Goal: Task Accomplishment & Management: Complete application form

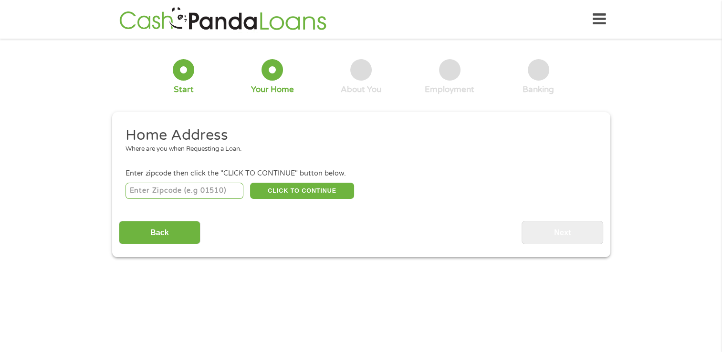
click at [189, 194] on input "number" at bounding box center [185, 191] width 118 height 16
type input "92336"
click at [300, 191] on button "CLICK TO CONTINUE" at bounding box center [302, 191] width 104 height 16
type input "92336"
type input "Fontana"
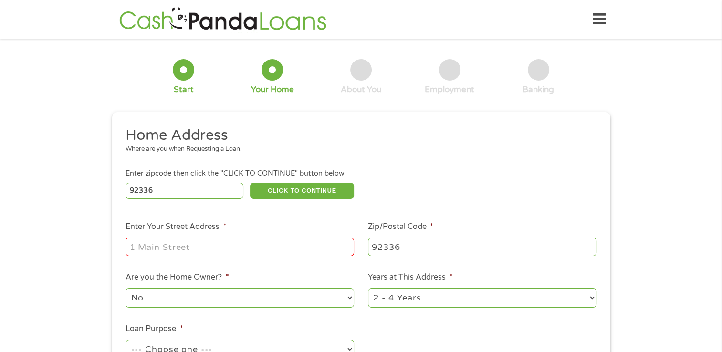
click at [174, 251] on input "Enter Your Street Address *" at bounding box center [240, 247] width 229 height 18
type input "[STREET_ADDRESS]"
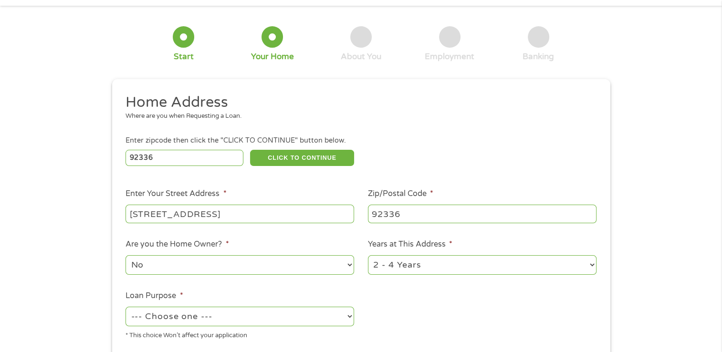
scroll to position [33, 0]
click at [236, 271] on select "No Yes" at bounding box center [240, 265] width 229 height 20
select select "yes"
click at [126, 256] on select "No Yes" at bounding box center [240, 265] width 229 height 20
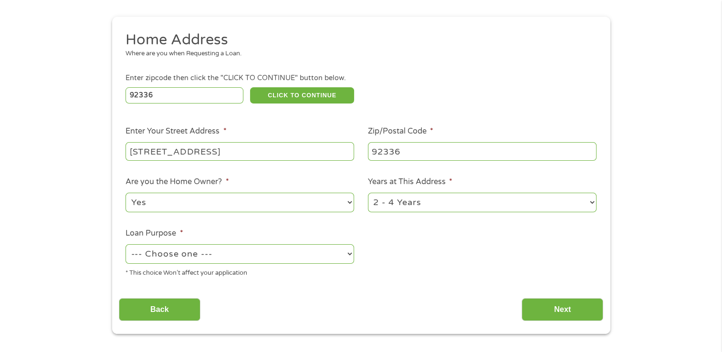
scroll to position [106, 0]
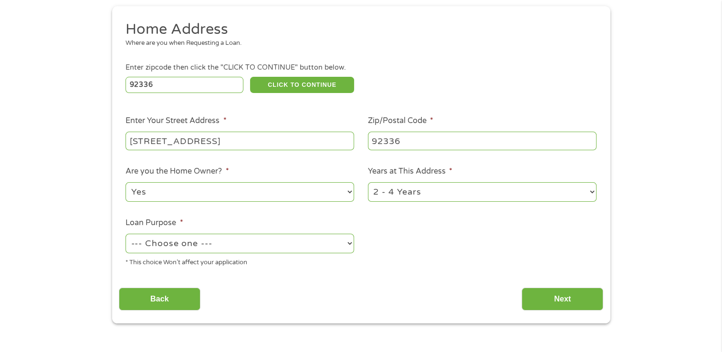
click at [348, 251] on select "--- Choose one --- Pay Bills Debt Consolidation Home Improvement Major Purchase…" at bounding box center [240, 244] width 229 height 20
select select "paybills"
click at [126, 235] on select "--- Choose one --- Pay Bills Debt Consolidation Home Improvement Major Purchase…" at bounding box center [240, 244] width 229 height 20
click at [589, 193] on select "1 Year or less 1 - 2 Years 2 - 4 Years Over 4 Years" at bounding box center [482, 192] width 229 height 20
select select "60months"
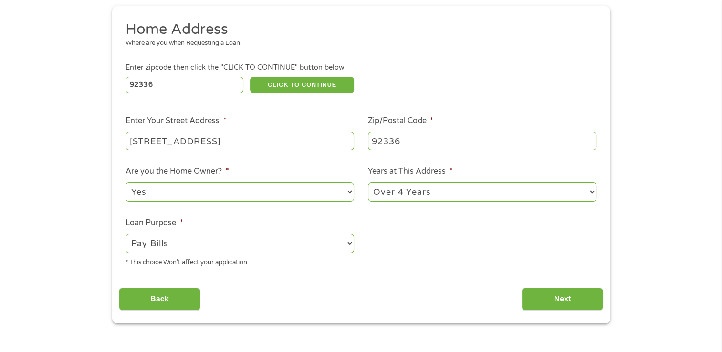
click at [368, 183] on select "1 Year or less 1 - 2 Years 2 - 4 Years Over 4 Years" at bounding box center [482, 192] width 229 height 20
click at [565, 303] on input "Next" at bounding box center [563, 299] width 82 height 23
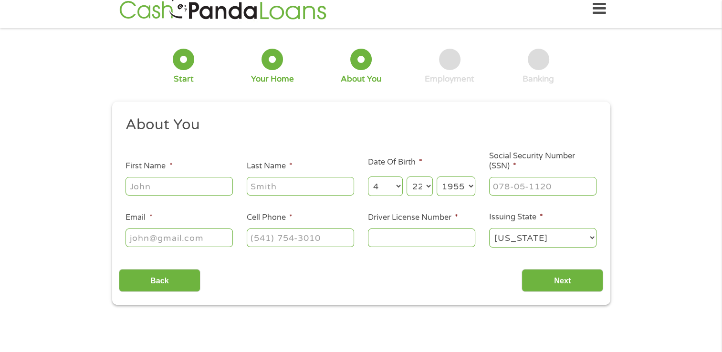
scroll to position [0, 0]
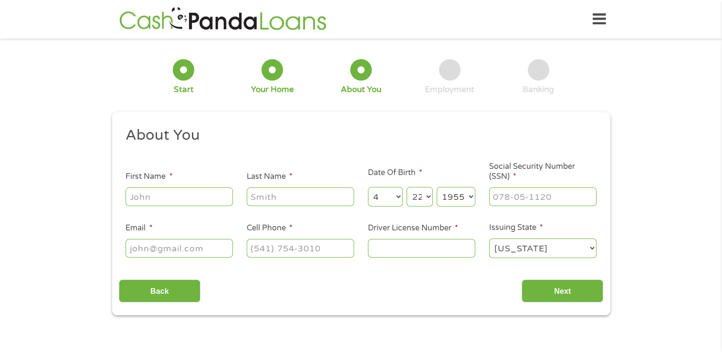
click at [168, 250] on input "Email *" at bounding box center [179, 248] width 107 height 18
type input "[EMAIL_ADDRESS][DOMAIN_NAME]"
type input "[PERSON_NAME]"
type input "Staten"
type input "[PHONE_NUMBER]"
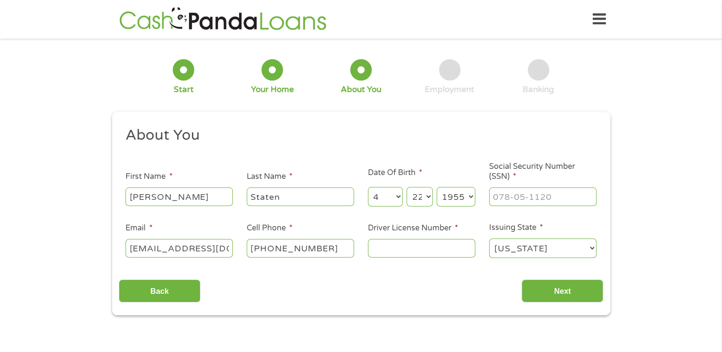
click at [514, 202] on input "Social Security Number (SSN) *" at bounding box center [542, 197] width 107 height 18
type input "563-98-5222"
click at [392, 252] on input "Driver License Number *" at bounding box center [421, 248] width 107 height 18
type input "N0406291"
click at [550, 289] on input "Next" at bounding box center [563, 291] width 82 height 23
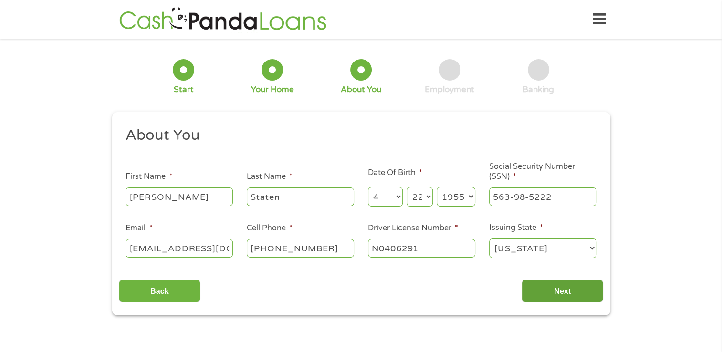
click at [550, 289] on input "Next" at bounding box center [563, 291] width 82 height 23
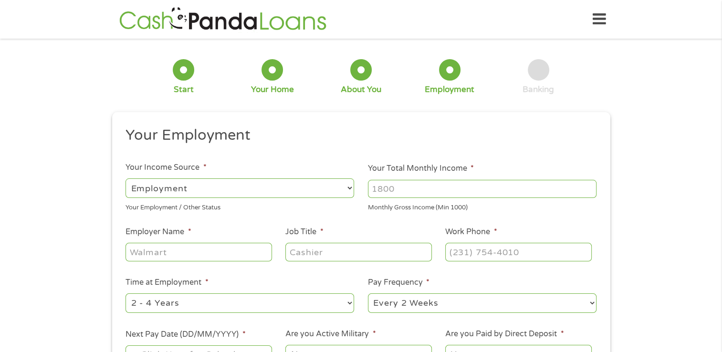
click at [396, 189] on input "Your Total Monthly Income *" at bounding box center [482, 189] width 229 height 18
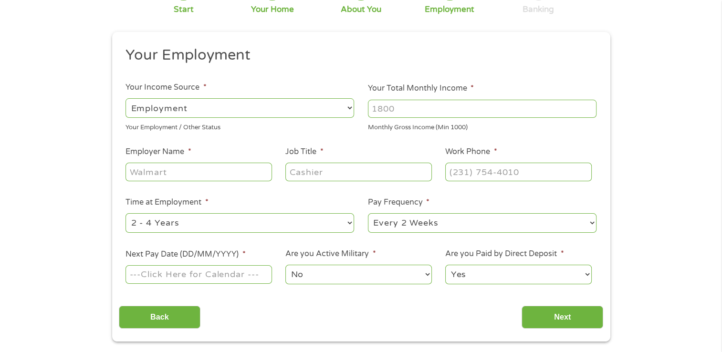
scroll to position [84, 0]
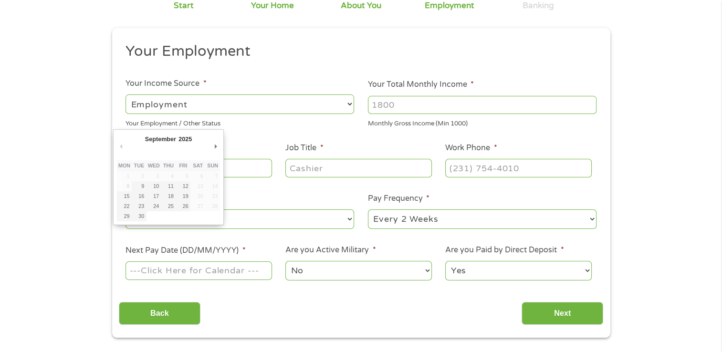
click at [222, 273] on input "Next Pay Date (DD/MM/YYYY) *" at bounding box center [199, 271] width 146 height 18
type input "[DATE]"
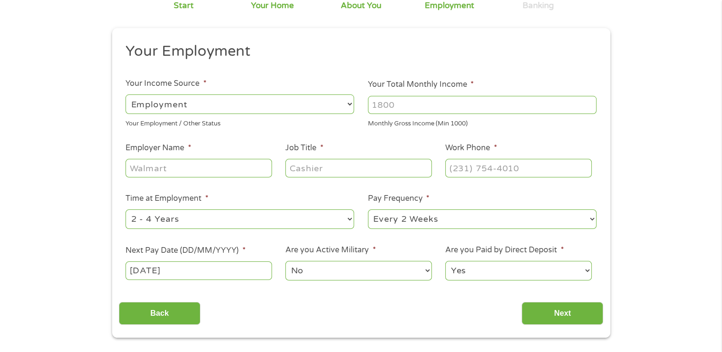
click at [152, 170] on input "Employer Name *" at bounding box center [199, 168] width 146 height 18
type input "Diversified Education"
click at [299, 167] on input "Job Title *" at bounding box center [358, 168] width 146 height 18
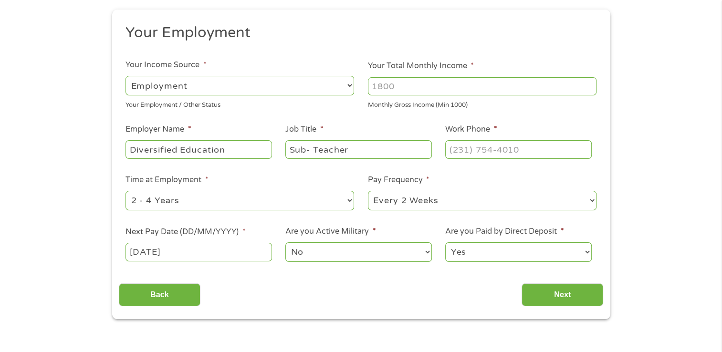
scroll to position [101, 0]
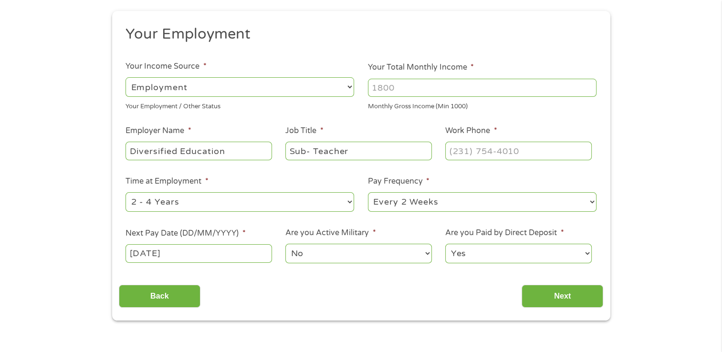
type input "Sub- Teacher"
click at [350, 88] on select "--- Choose one --- Employment [DEMOGRAPHIC_DATA] Benefits" at bounding box center [240, 87] width 229 height 20
select select "benefits"
click at [126, 77] on select "--- Choose one --- Employment [DEMOGRAPHIC_DATA] Benefits" at bounding box center [240, 87] width 229 height 20
type input "[PHONE_NUMBER]"
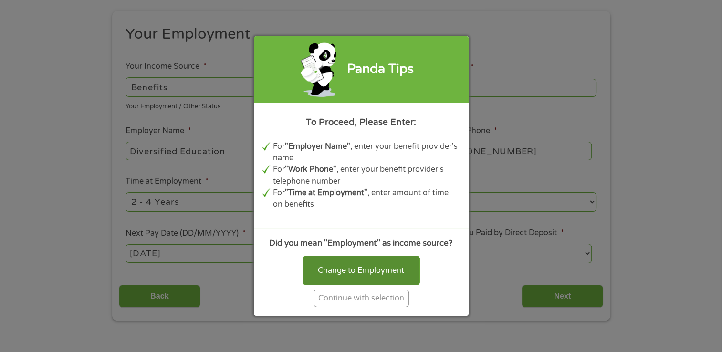
click at [352, 261] on div "Change to Employment" at bounding box center [361, 271] width 117 height 30
select select "fullTime"
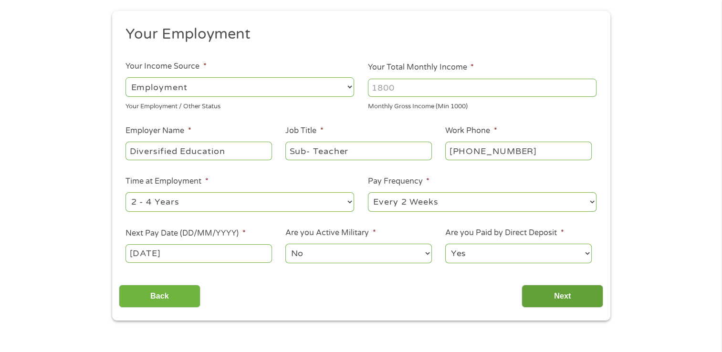
click at [546, 292] on input "Next" at bounding box center [563, 296] width 82 height 23
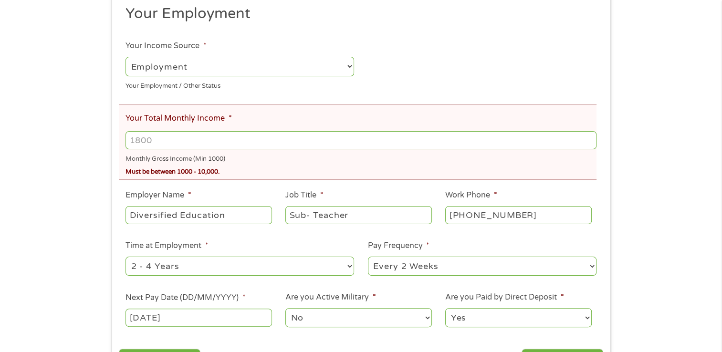
scroll to position [158, 0]
click at [137, 140] on input "Your Total Monthly Income *" at bounding box center [361, 139] width 471 height 18
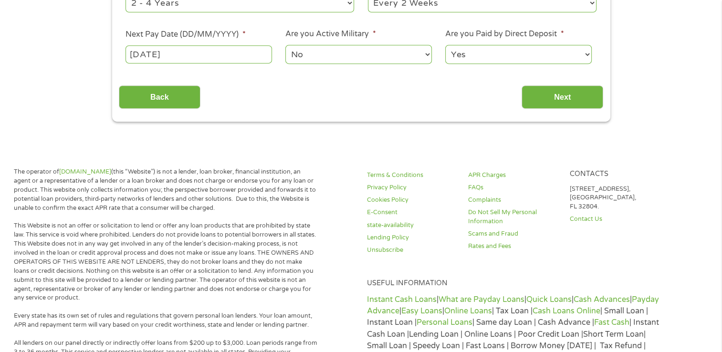
scroll to position [422, 0]
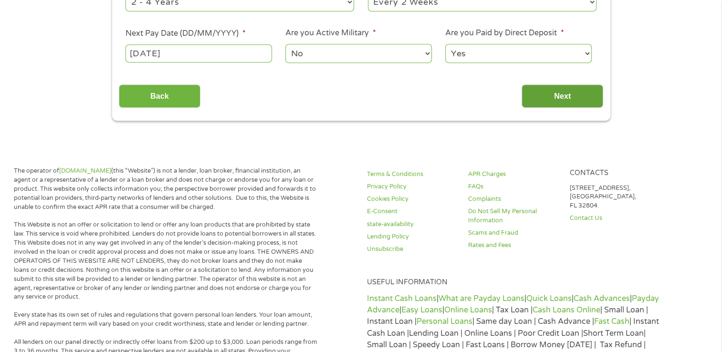
type input "2000"
click at [556, 93] on input "Next" at bounding box center [563, 95] width 82 height 23
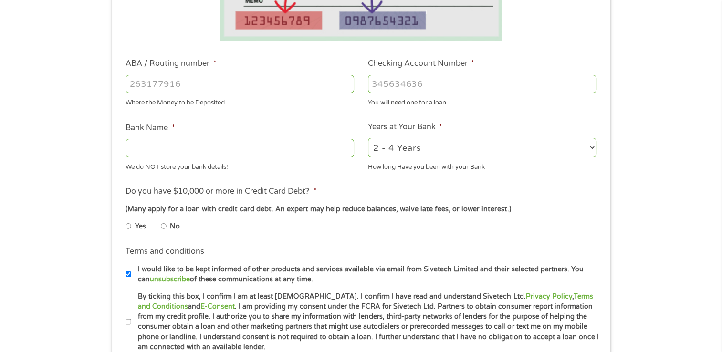
scroll to position [248, 0]
click at [141, 83] on input "ABA / Routing number *" at bounding box center [240, 84] width 229 height 18
type input "322271724"
type input "CITIBANK FSB"
type input "322271724"
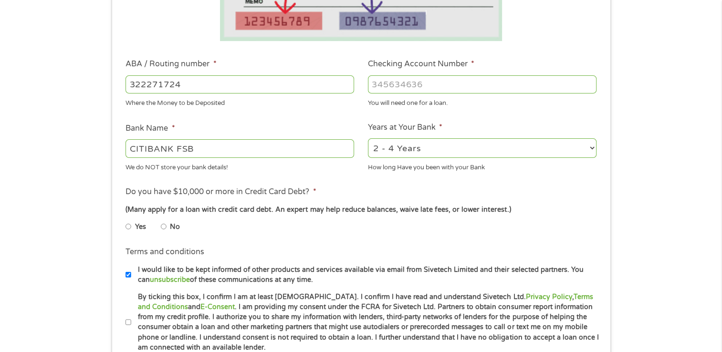
click at [388, 89] on input "Checking Account Number *" at bounding box center [482, 84] width 229 height 18
type input "42021616760"
click at [164, 228] on input "No" at bounding box center [164, 226] width 6 height 15
radio input "true"
click at [127, 320] on input "By ticking this box, I confirm I am at least [DEMOGRAPHIC_DATA]. I confirm I ha…" at bounding box center [129, 322] width 6 height 15
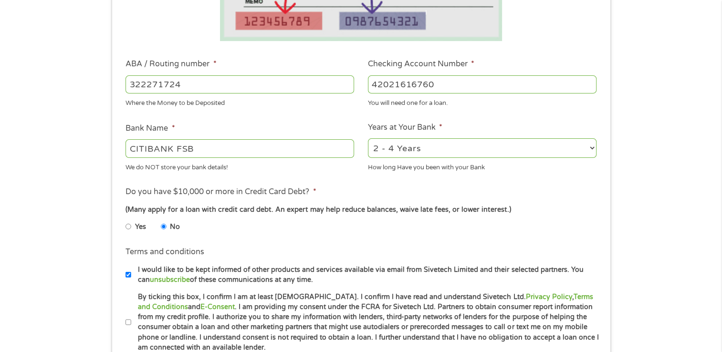
checkbox input "true"
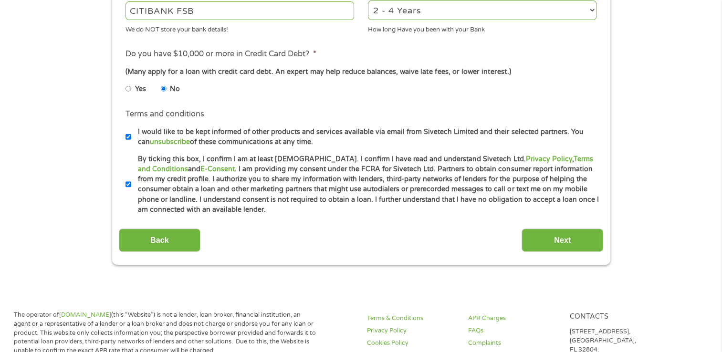
scroll to position [387, 0]
click at [559, 236] on input "Next" at bounding box center [563, 239] width 82 height 23
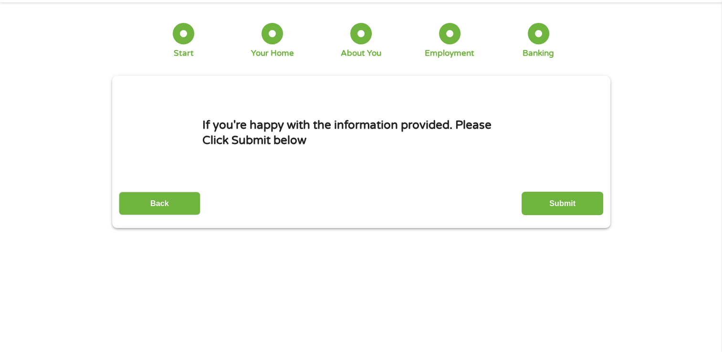
scroll to position [0, 0]
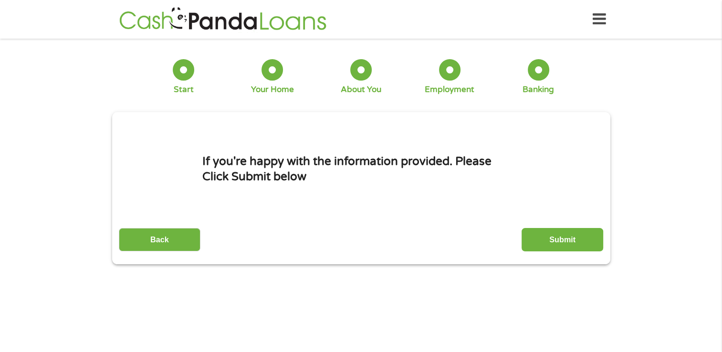
click at [559, 236] on input "Submit" at bounding box center [563, 239] width 82 height 23
